Goal: Navigation & Orientation: Find specific page/section

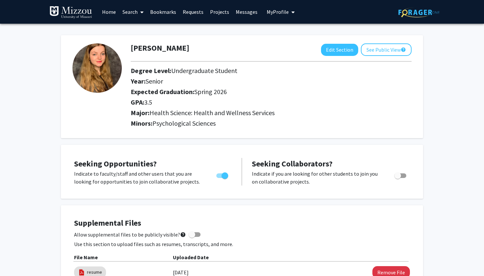
click at [221, 12] on link "Projects" at bounding box center [220, 11] width 26 height 23
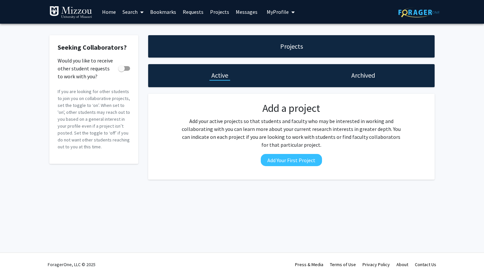
click at [282, 8] on button "My Profile" at bounding box center [281, 12] width 32 height 24
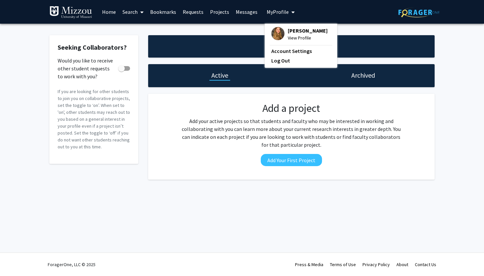
click at [201, 139] on p "Add your active projects so that students and faculty who may be interested in …" at bounding box center [291, 133] width 223 height 32
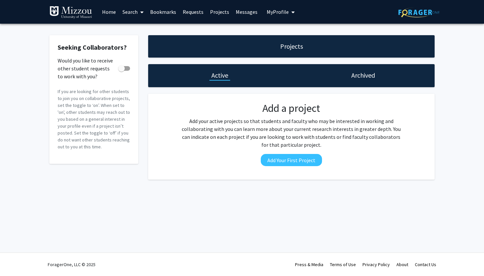
click at [277, 12] on span "My Profile" at bounding box center [278, 12] width 22 height 7
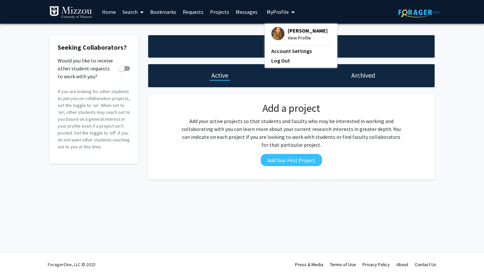
click at [294, 40] on span "View Profile" at bounding box center [308, 37] width 40 height 7
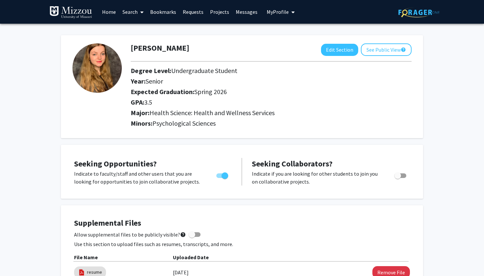
click at [201, 12] on link "Requests" at bounding box center [192, 11] width 27 height 23
